Goal: Task Accomplishment & Management: Use online tool/utility

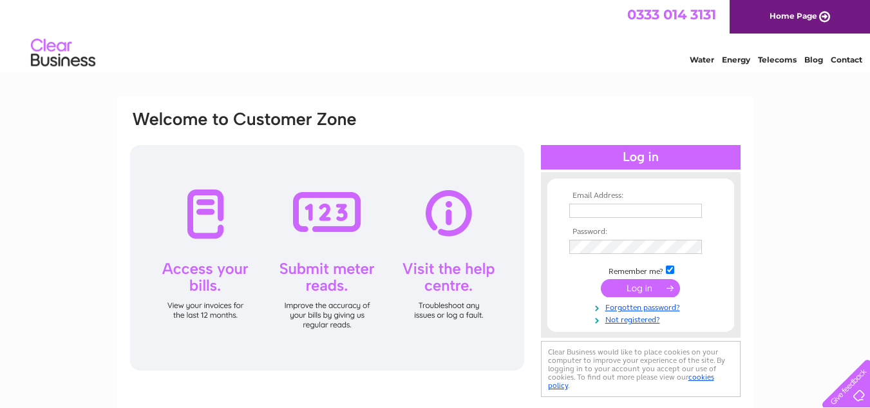
click at [640, 288] on input "submit" at bounding box center [640, 288] width 79 height 18
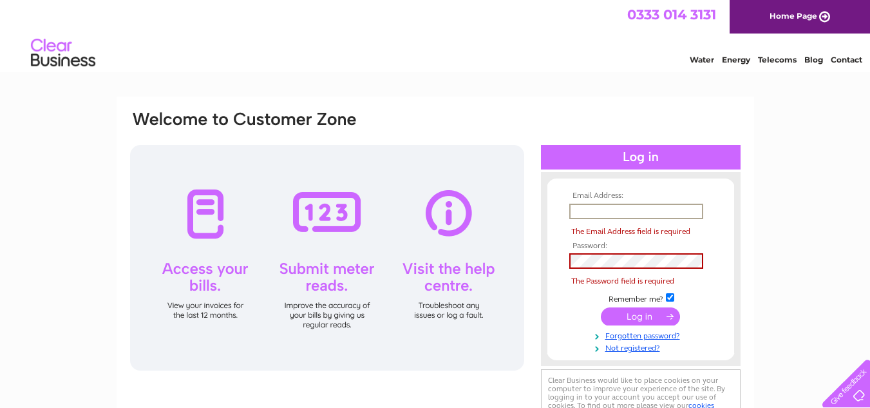
click at [681, 207] on input "text" at bounding box center [636, 210] width 134 height 15
type input "keith.malthouse@googlemail.com"
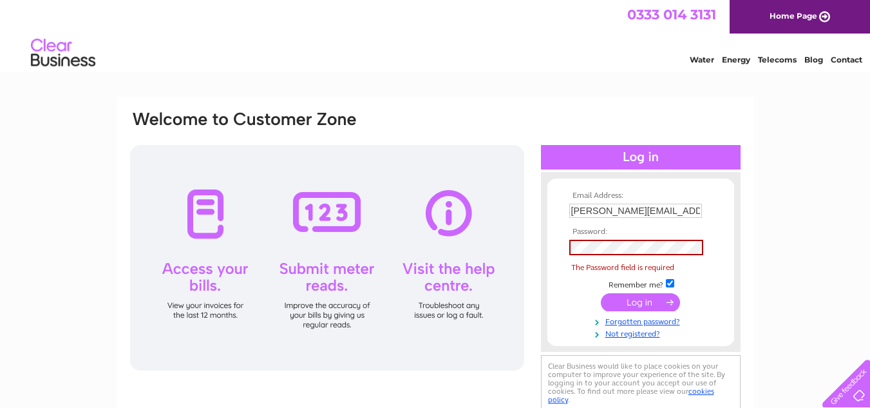
click at [651, 296] on input "submit" at bounding box center [640, 302] width 79 height 18
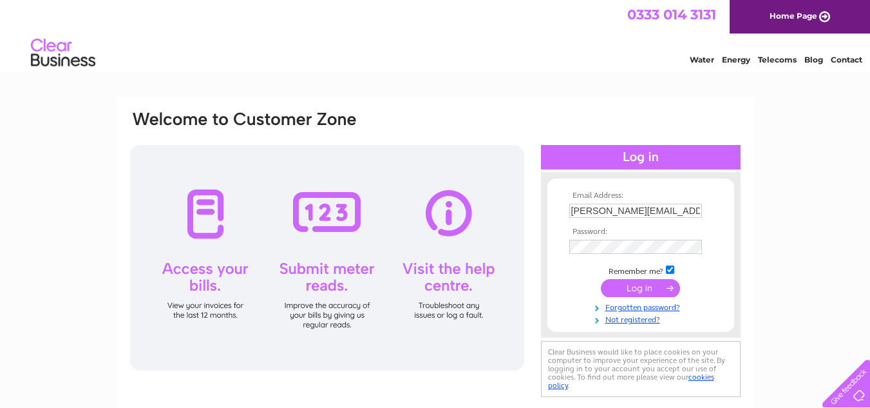
click at [638, 298] on td at bounding box center [640, 288] width 149 height 24
click at [632, 292] on input "submit" at bounding box center [640, 288] width 79 height 18
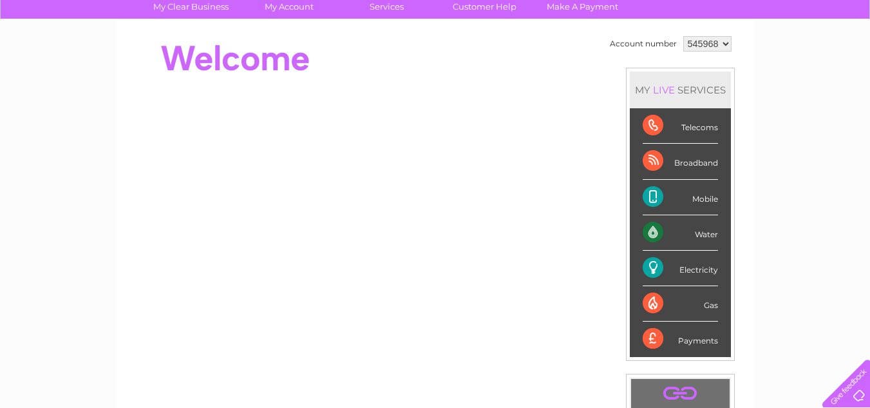
scroll to position [103, 0]
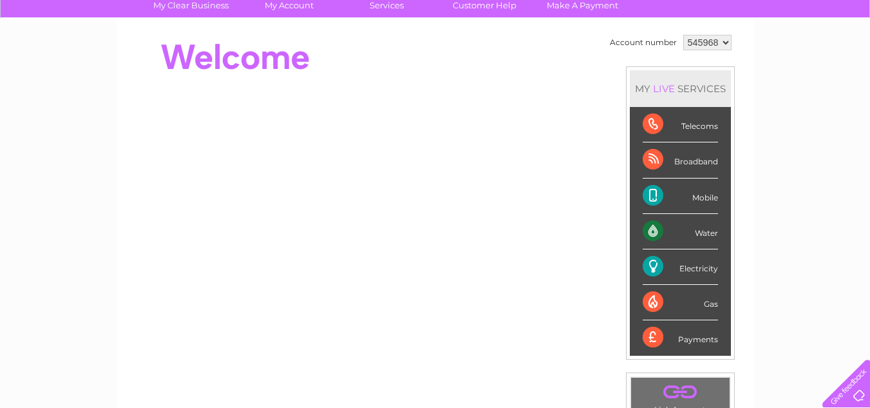
click at [688, 241] on div "Water" at bounding box center [680, 231] width 75 height 35
click at [700, 232] on div "Water" at bounding box center [680, 231] width 75 height 35
click at [650, 230] on div "Water" at bounding box center [680, 231] width 75 height 35
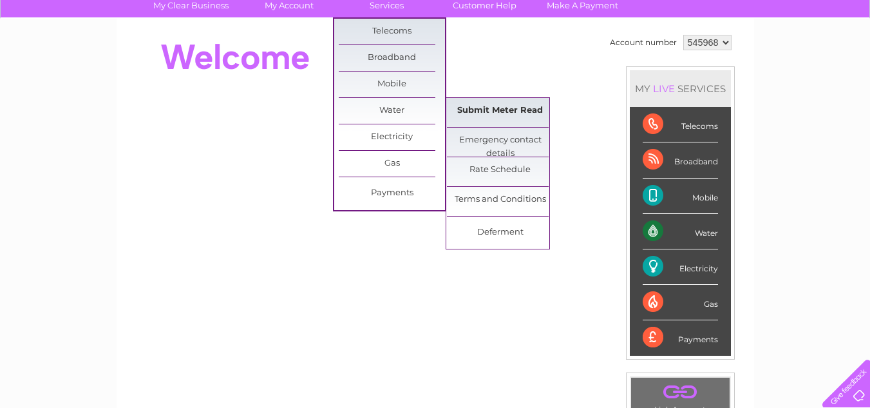
click at [495, 111] on link "Submit Meter Read" at bounding box center [500, 111] width 106 height 26
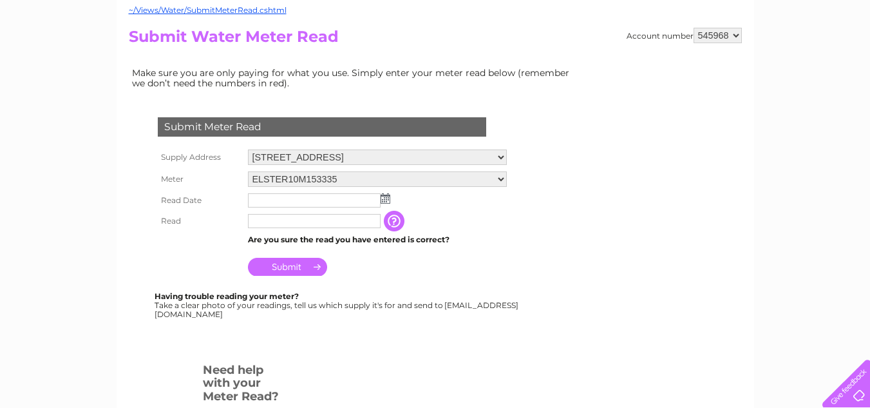
scroll to position [155, 0]
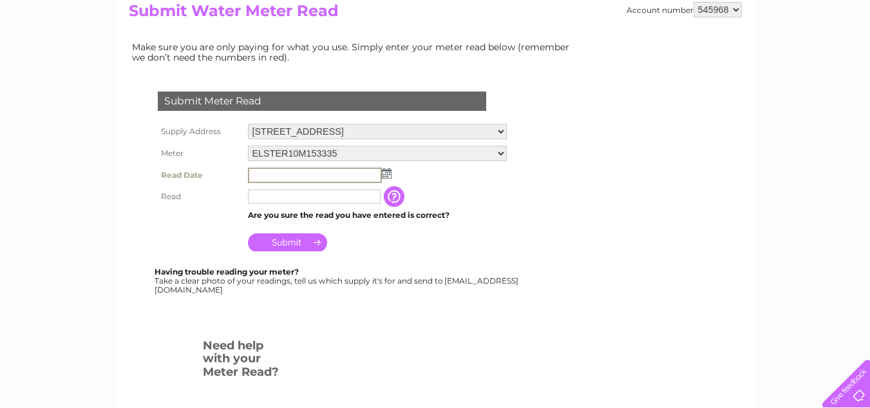
click at [361, 175] on input "text" at bounding box center [315, 174] width 134 height 15
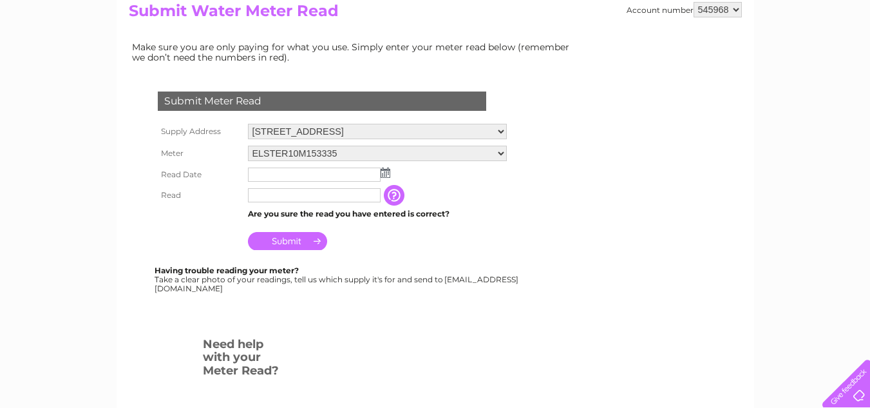
click at [430, 188] on td "The reading you have just taken from your water meter. Our records indicate you…" at bounding box center [458, 195] width 103 height 21
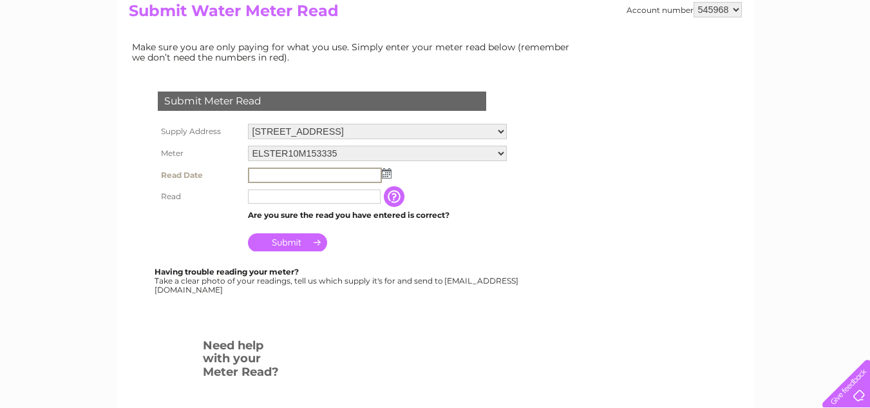
click at [355, 169] on input "text" at bounding box center [315, 174] width 134 height 15
click at [350, 178] on input "text" at bounding box center [315, 174] width 134 height 15
click at [329, 177] on input "text" at bounding box center [315, 174] width 134 height 15
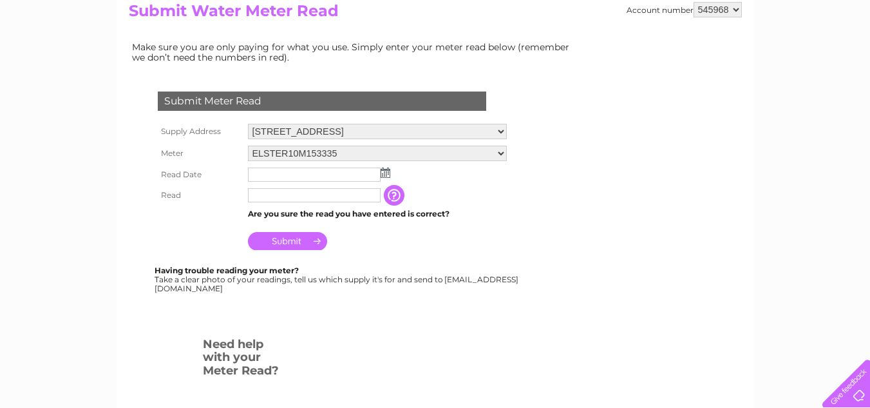
click at [388, 168] on img at bounding box center [386, 172] width 10 height 10
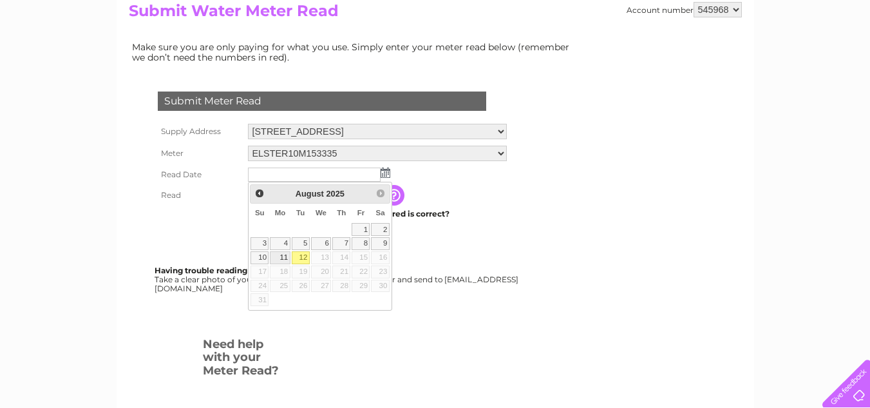
click at [283, 256] on link "11" at bounding box center [280, 257] width 20 height 13
type input "2025/08/11"
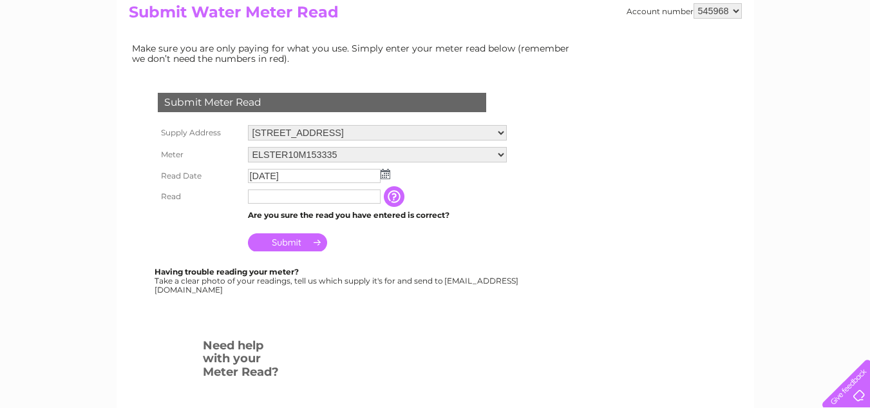
scroll to position [153, 0]
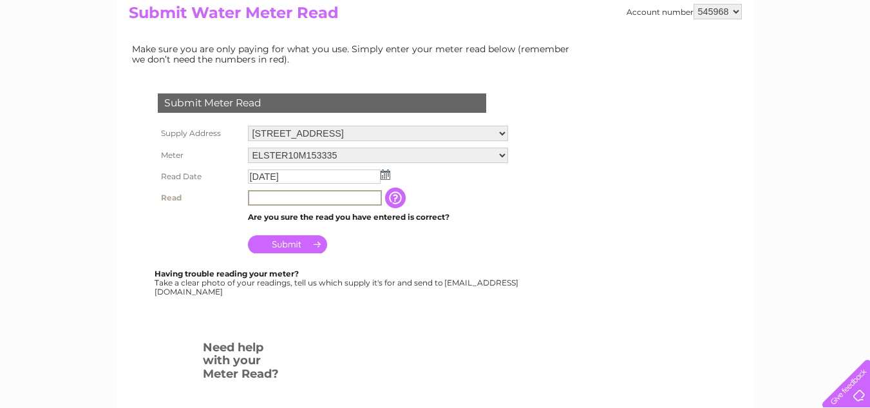
click at [368, 196] on input "text" at bounding box center [315, 197] width 134 height 15
type input "2"
type input "00215"
click at [293, 242] on input "Submit" at bounding box center [287, 243] width 79 height 18
